Goal: Transaction & Acquisition: Purchase product/service

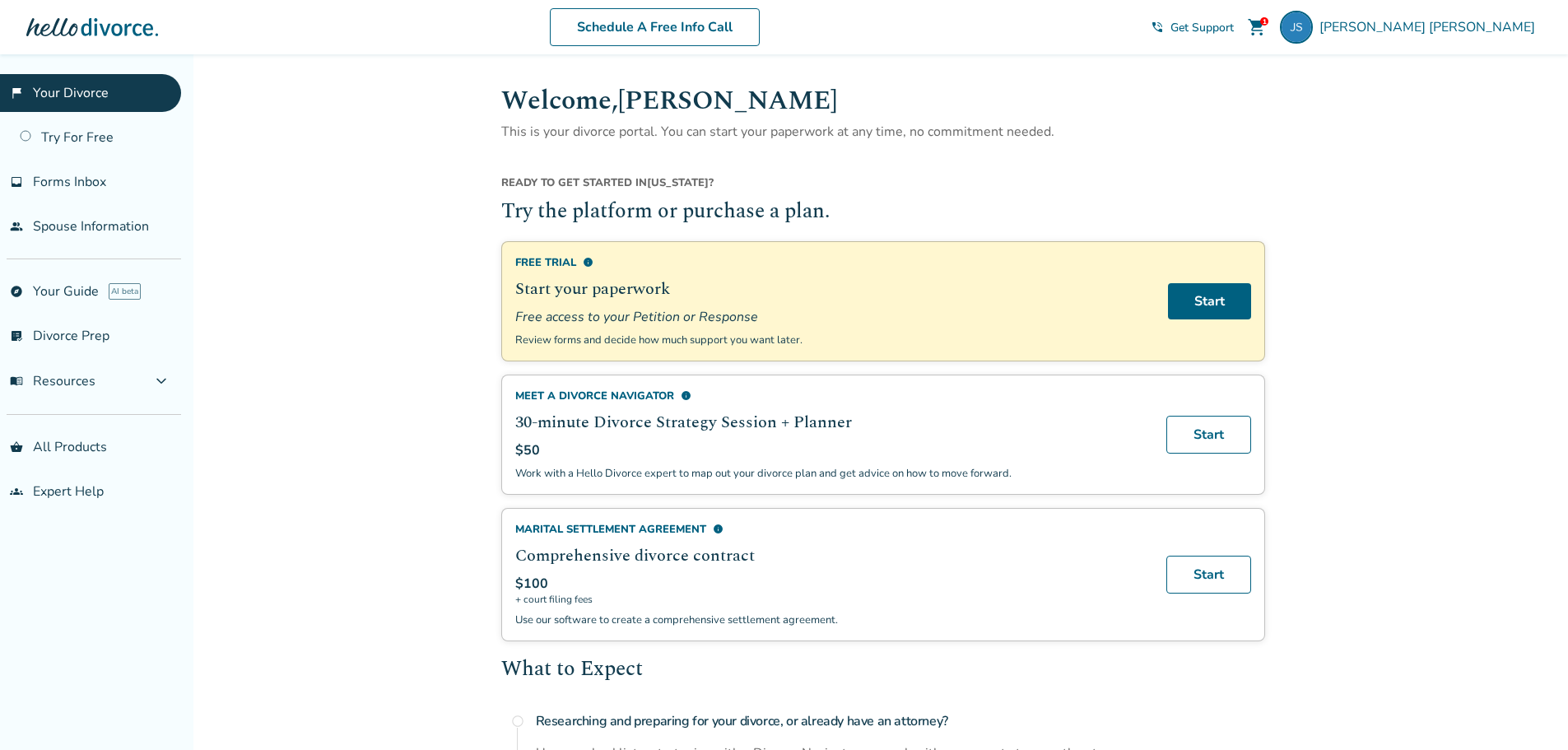
click at [1267, 23] on span "shopping_cart" at bounding box center [1257, 27] width 19 height 19
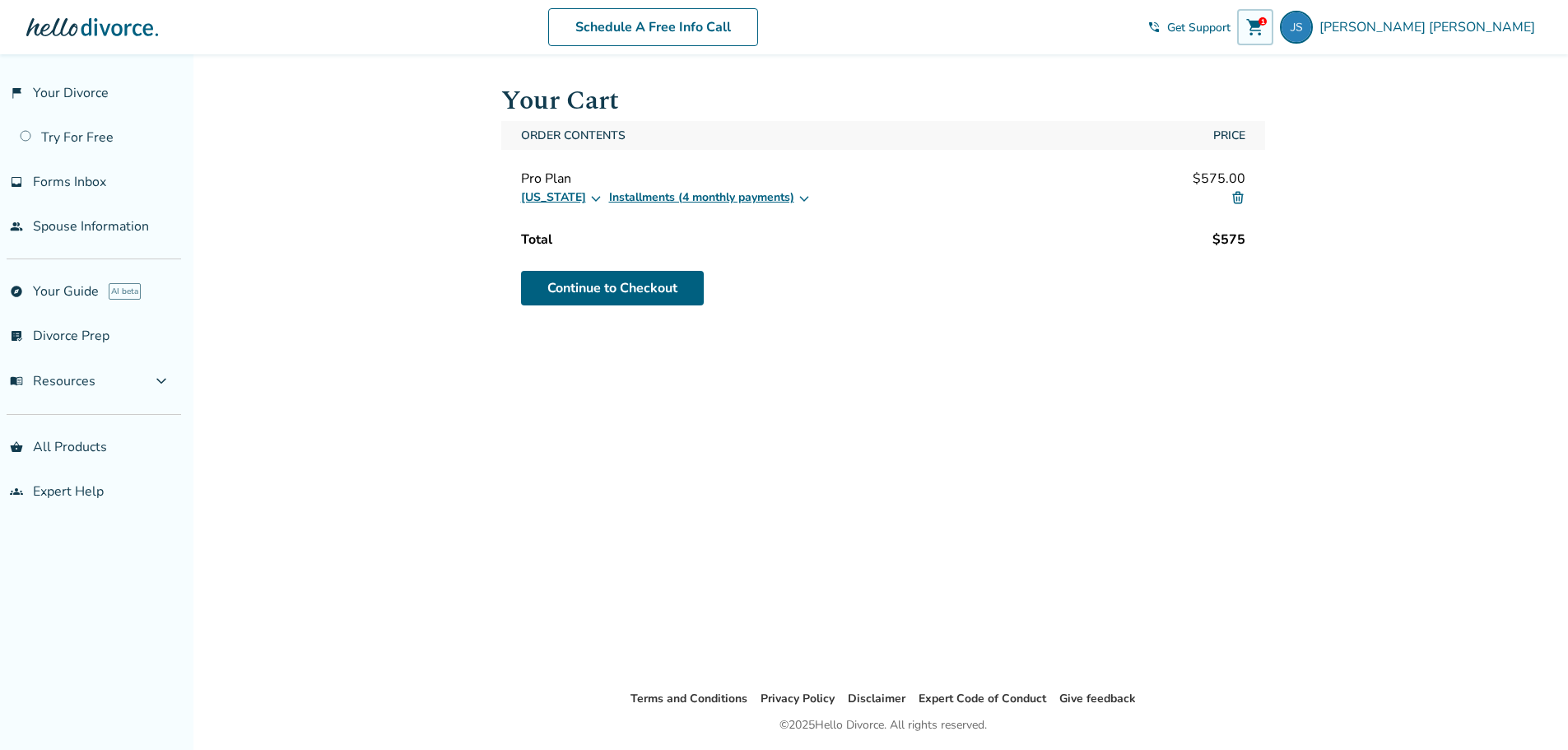
click at [676, 195] on button "Installments (4 monthly payments)" at bounding box center [710, 196] width 202 height 19
click at [618, 229] on label "One Time Purchase" at bounding box center [671, 233] width 105 height 17
click at [653, 282] on link "Continue to Checkout" at bounding box center [613, 288] width 183 height 34
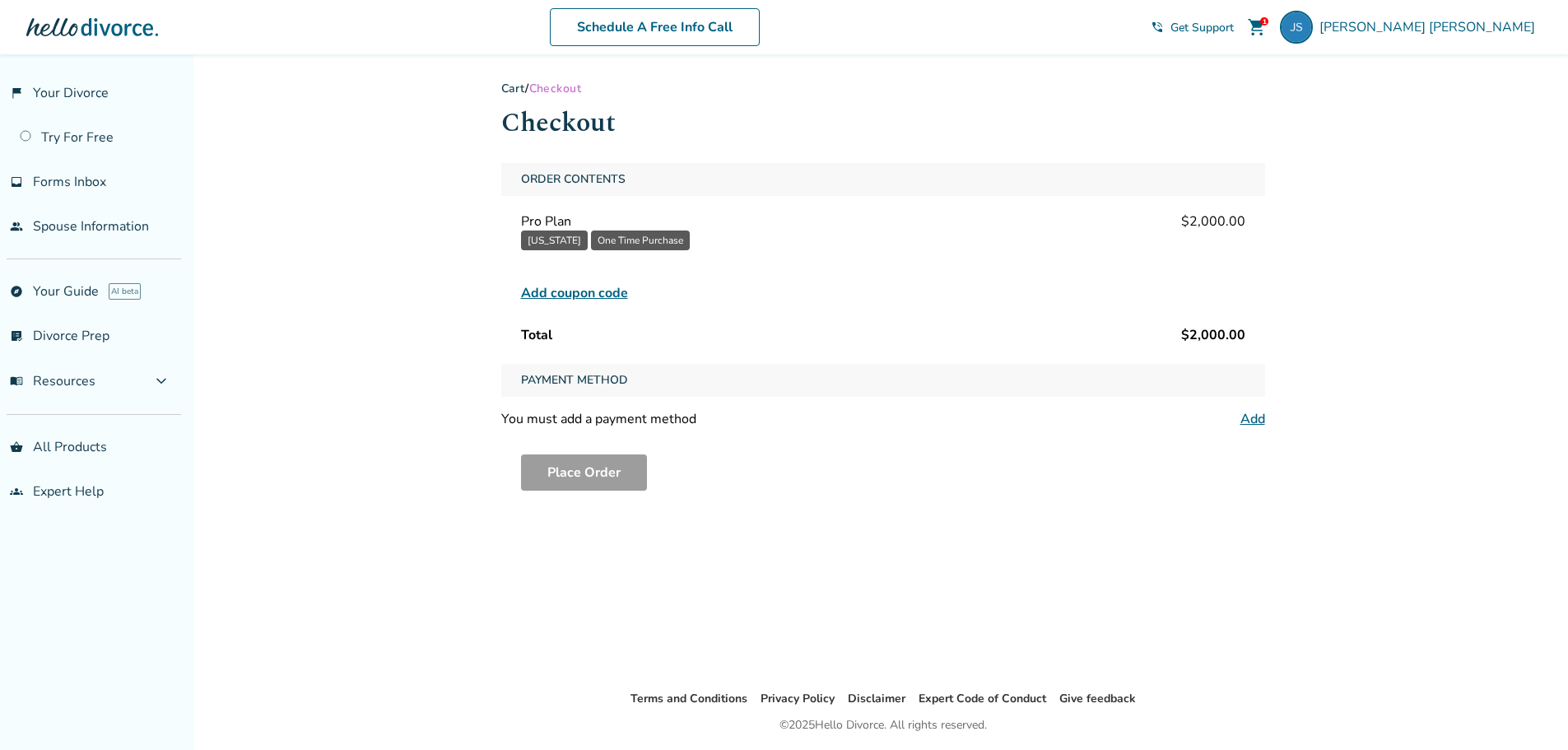
scroll to position [54, 0]
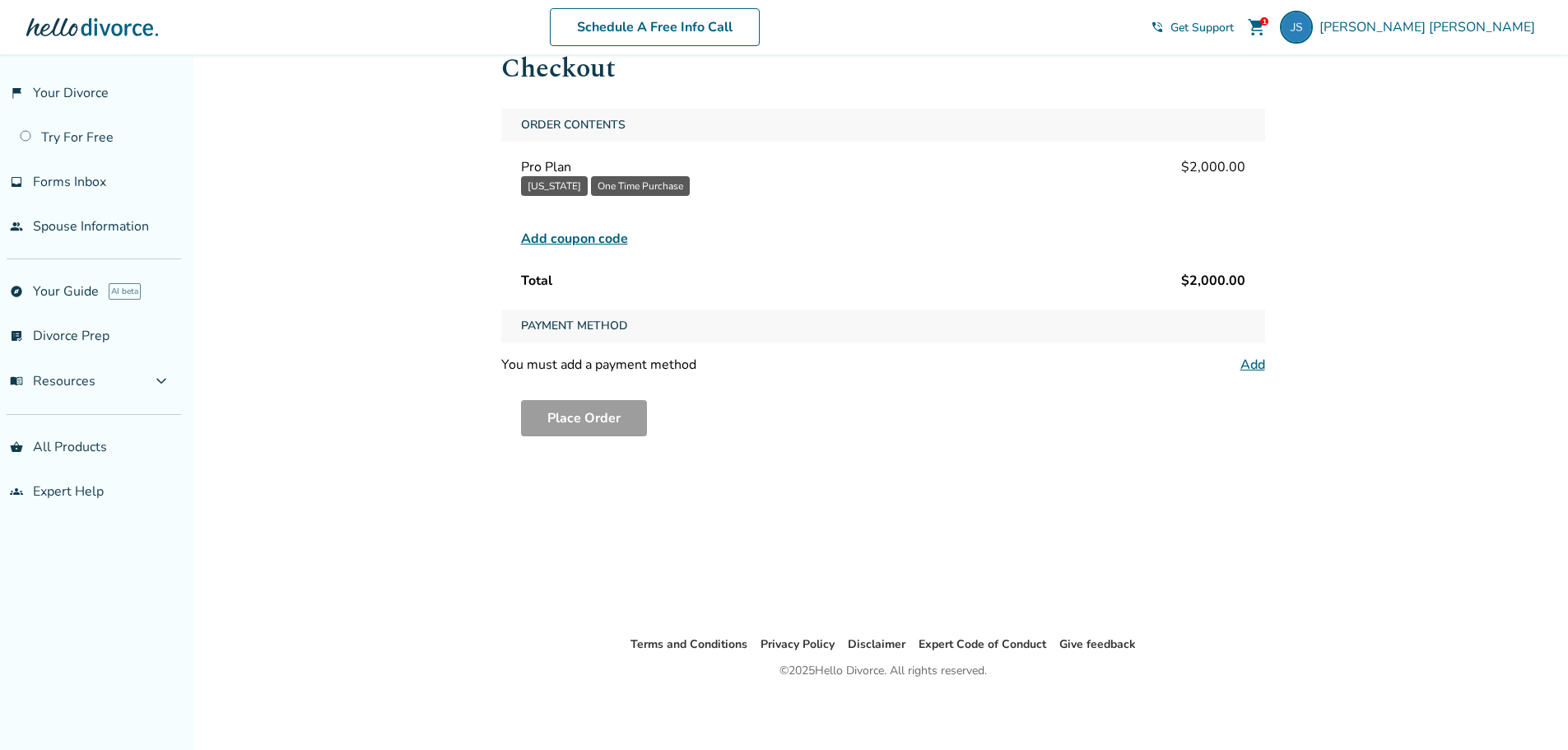
click at [618, 321] on span "Payment Method" at bounding box center [575, 326] width 120 height 33
click at [1128, 149] on div "Order Contents Pro Plan $2,000.00 [US_STATE] One Time Purchase Unfortunately, t…" at bounding box center [883, 202] width 764 height 187
click at [1263, 366] on link "Add" at bounding box center [1252, 364] width 25 height 18
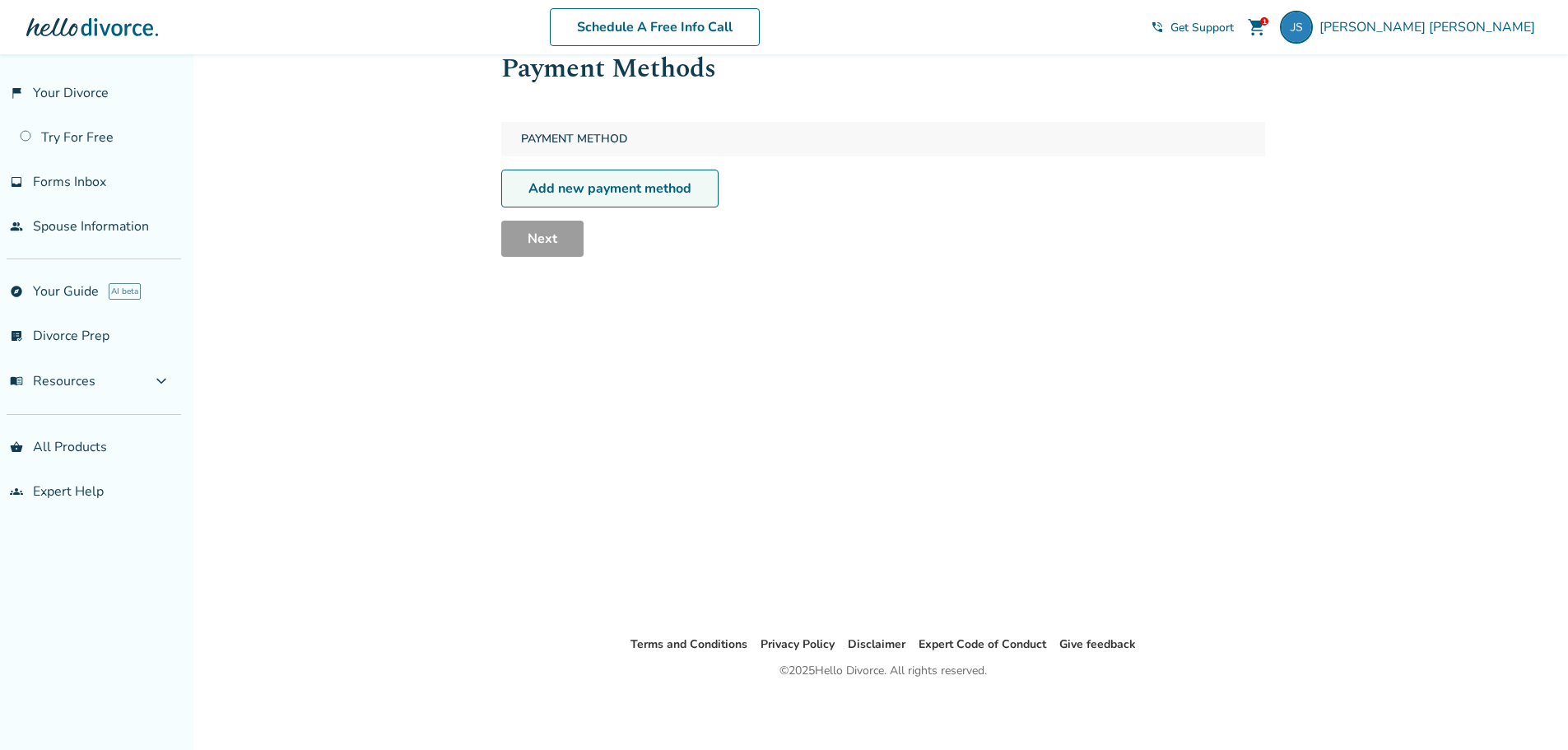
click at [631, 179] on link "Add new payment method" at bounding box center [610, 188] width 218 height 38
select select "**"
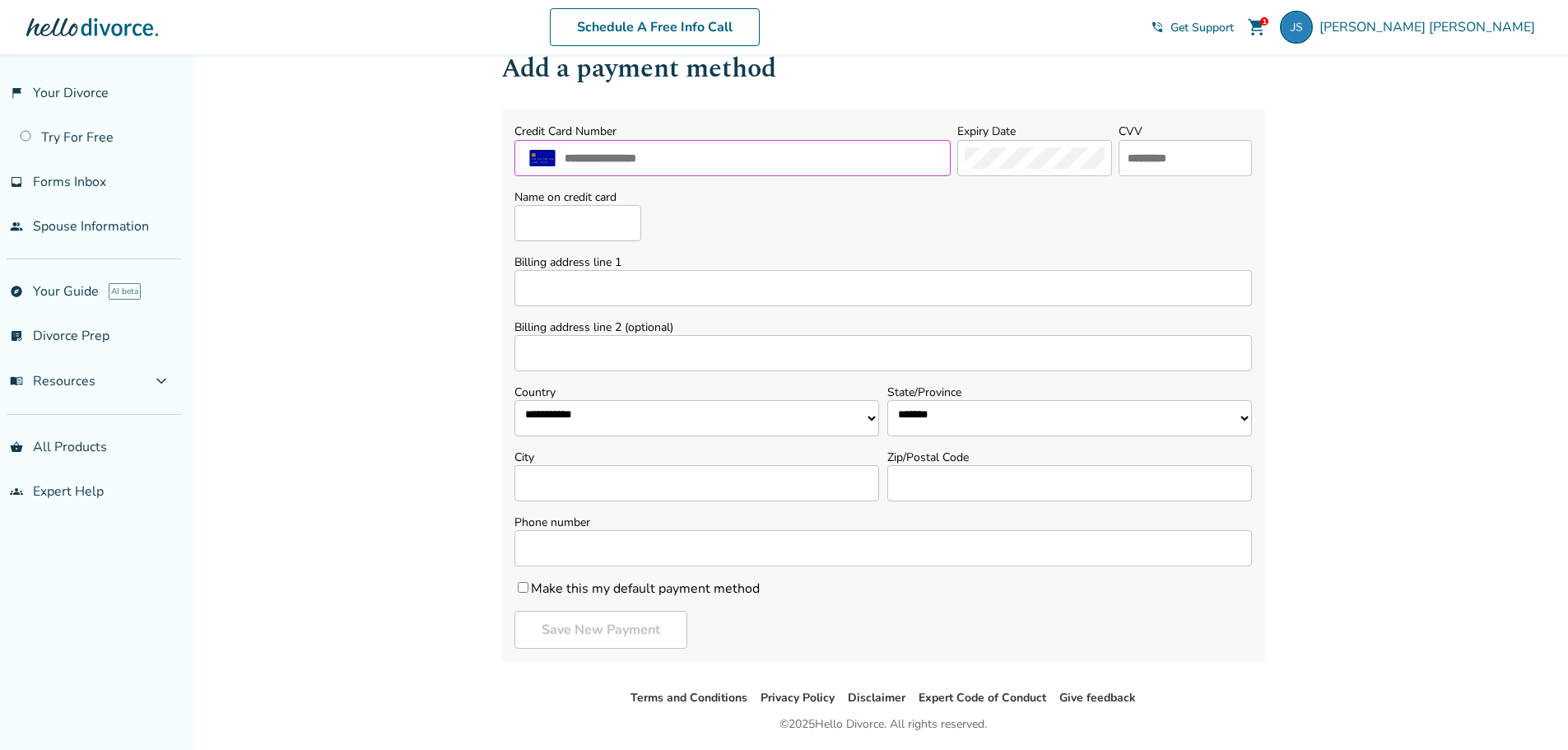
click at [710, 161] on input "text" at bounding box center [753, 158] width 380 height 21
click at [714, 208] on div "Name on credit card" at bounding box center [883, 215] width 737 height 52
click at [1267, 24] on span "shopping_cart" at bounding box center [1257, 27] width 19 height 19
